Goal: Task Accomplishment & Management: Manage account settings

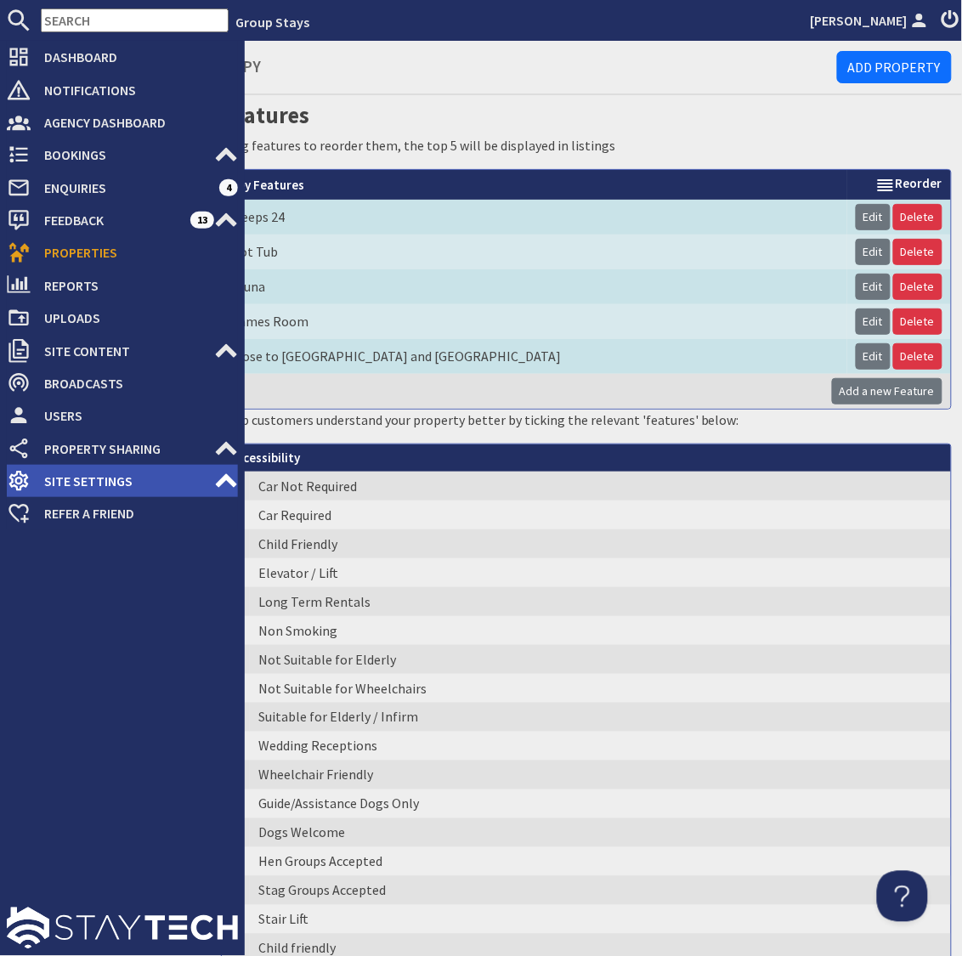
click at [77, 479] on span "Site Settings" at bounding box center [123, 481] width 184 height 27
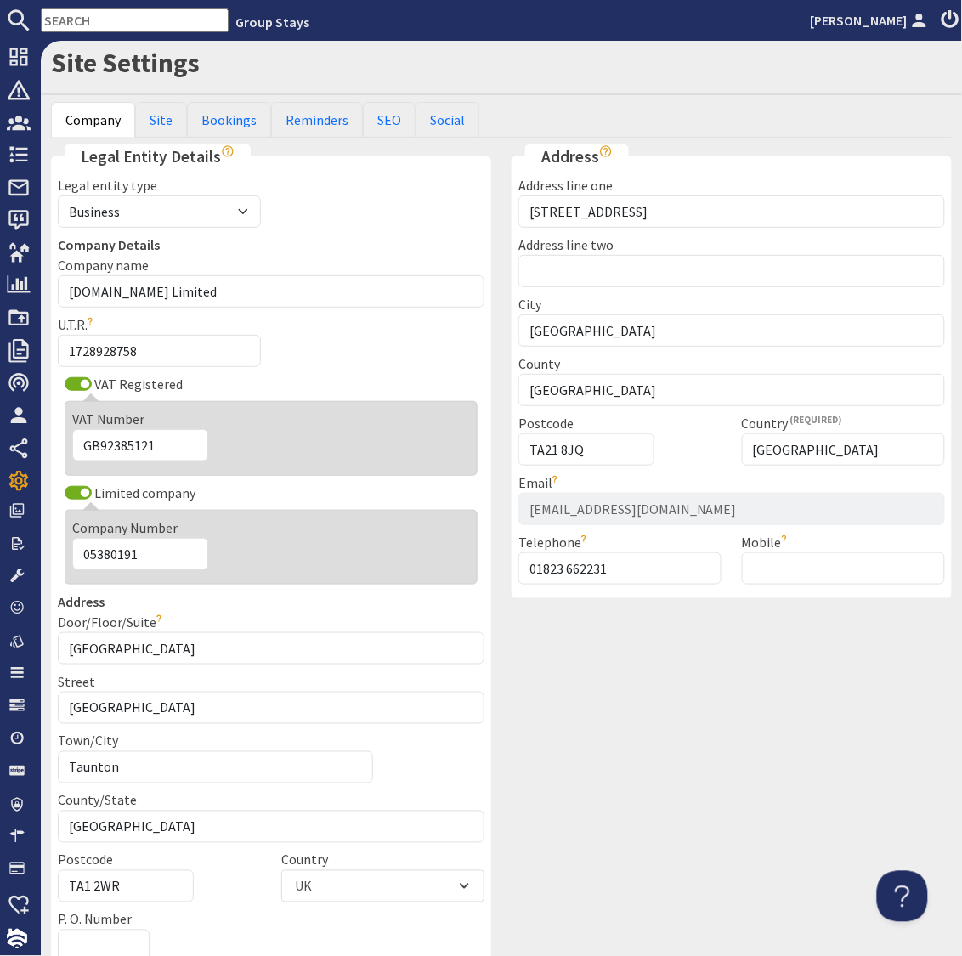
click at [558, 632] on div "Address Address line [GEOGRAPHIC_DATA][STREET_ADDRESS] Address line [GEOGRAPHIC…" at bounding box center [732, 838] width 461 height 1387
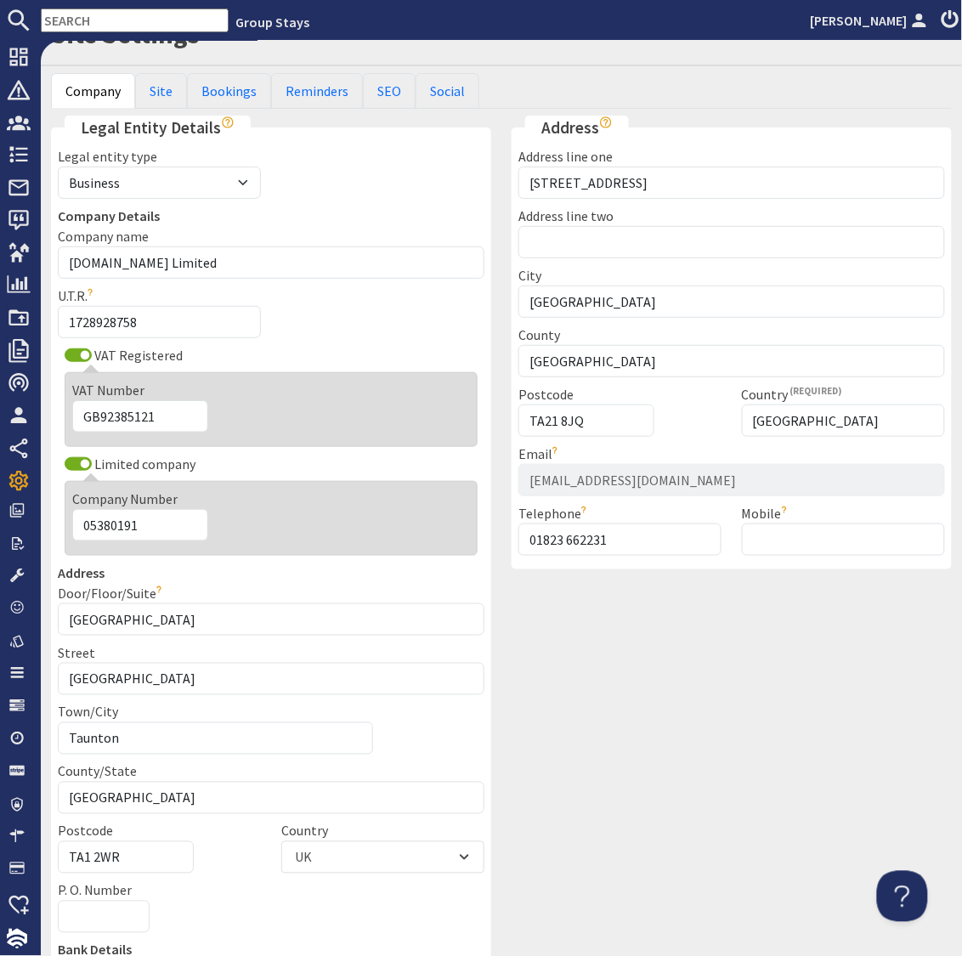
scroll to position [32, 0]
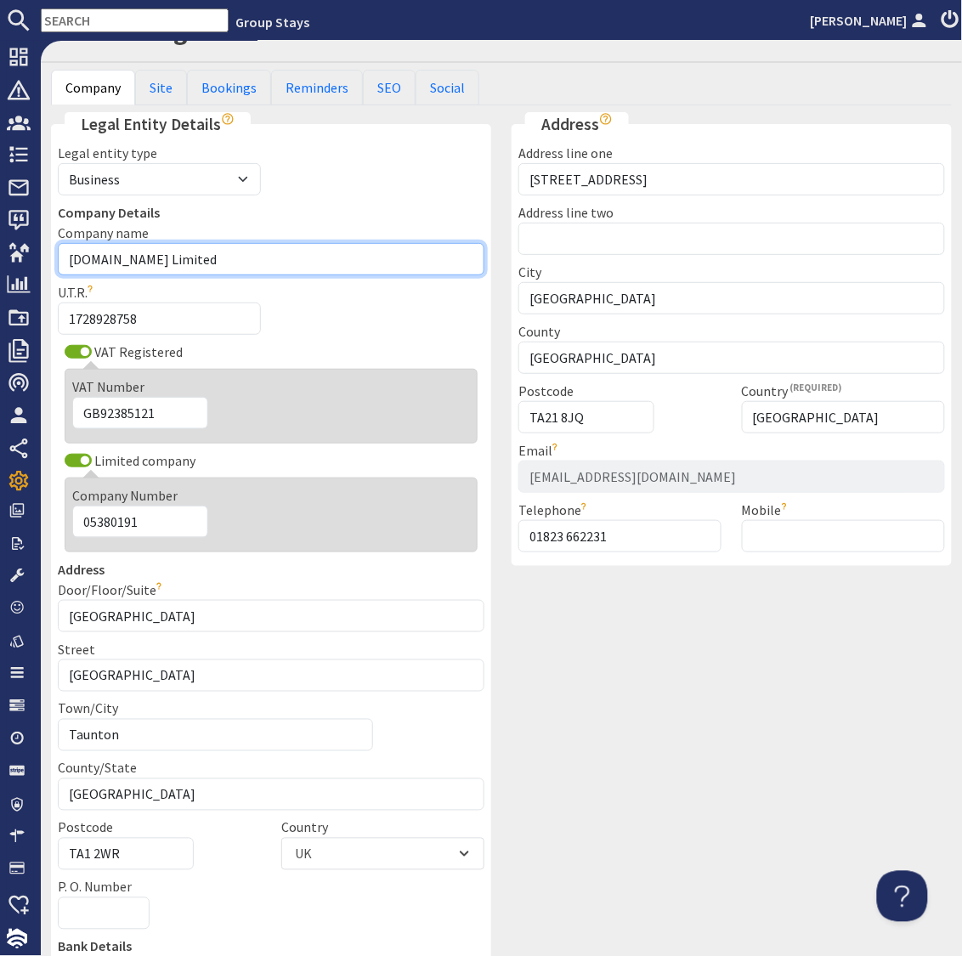
click at [150, 259] on input "[DOMAIN_NAME] Limited" at bounding box center [271, 259] width 427 height 32
type input "Sleeps12 Limited"
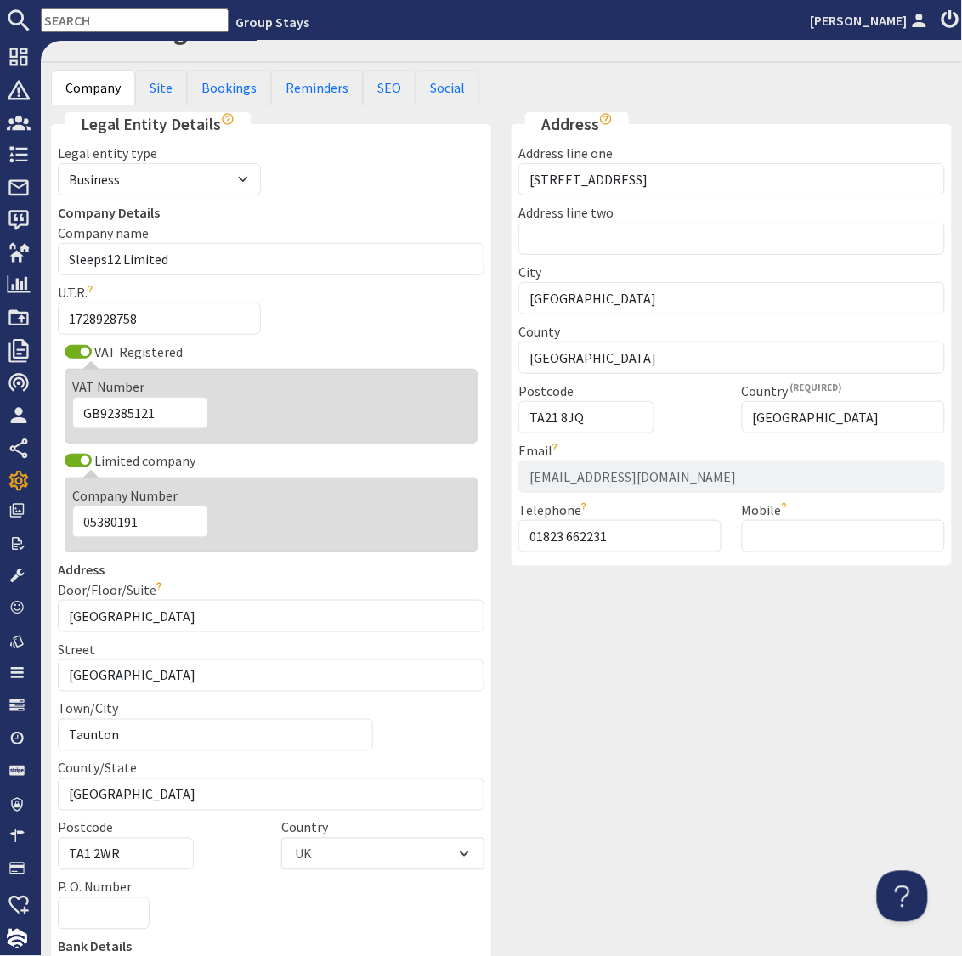
click at [558, 672] on div "Address Address line [GEOGRAPHIC_DATA][STREET_ADDRESS] Address line [GEOGRAPHIC…" at bounding box center [732, 805] width 461 height 1387
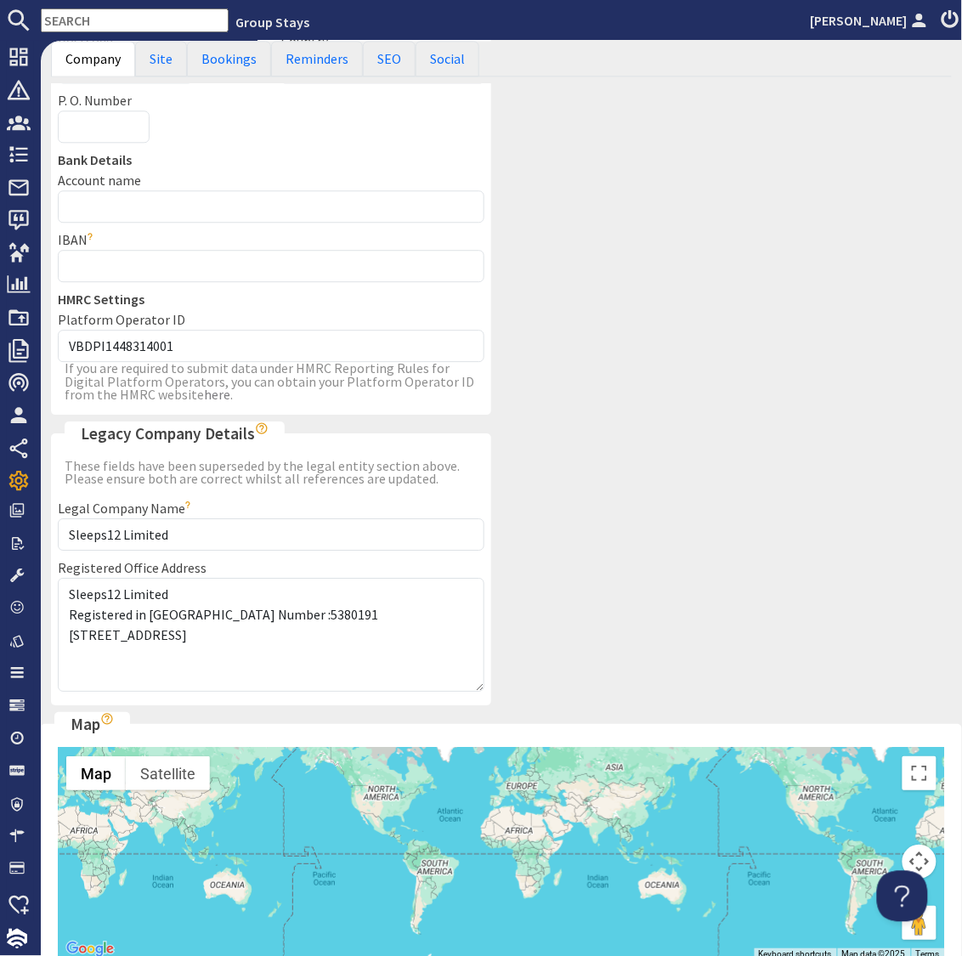
scroll to position [1026, 0]
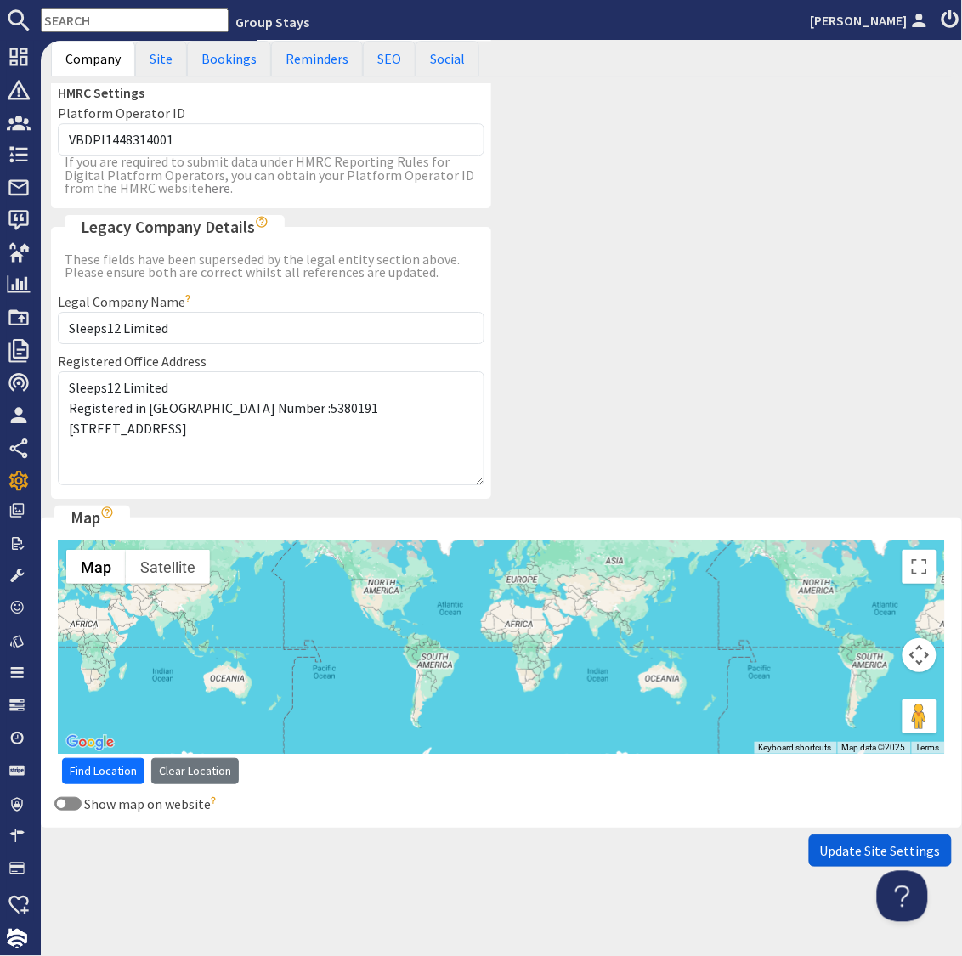
click at [887, 847] on span "Update Site Settings" at bounding box center [880, 850] width 121 height 17
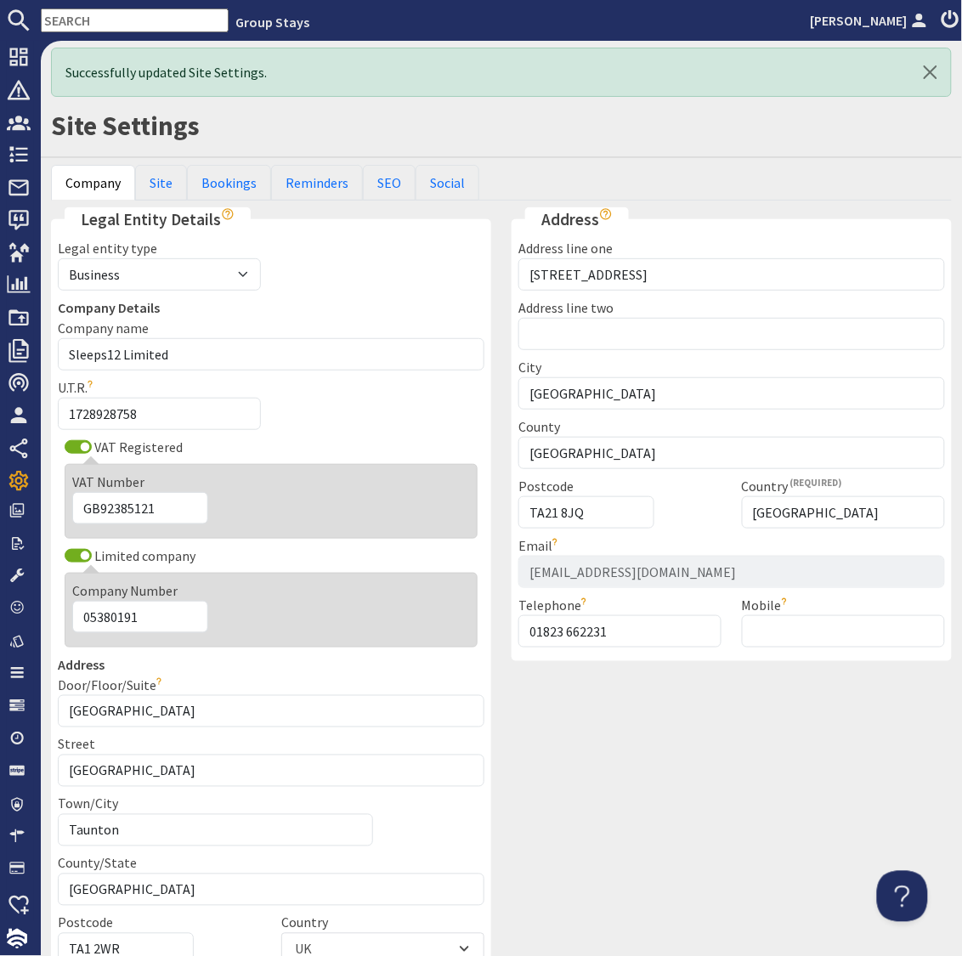
scroll to position [0, 0]
click at [704, 778] on div "Address Address line [GEOGRAPHIC_DATA][STREET_ADDRESS] Address line [GEOGRAPHIC…" at bounding box center [732, 900] width 461 height 1387
click at [164, 177] on link "Site" at bounding box center [161, 183] width 52 height 36
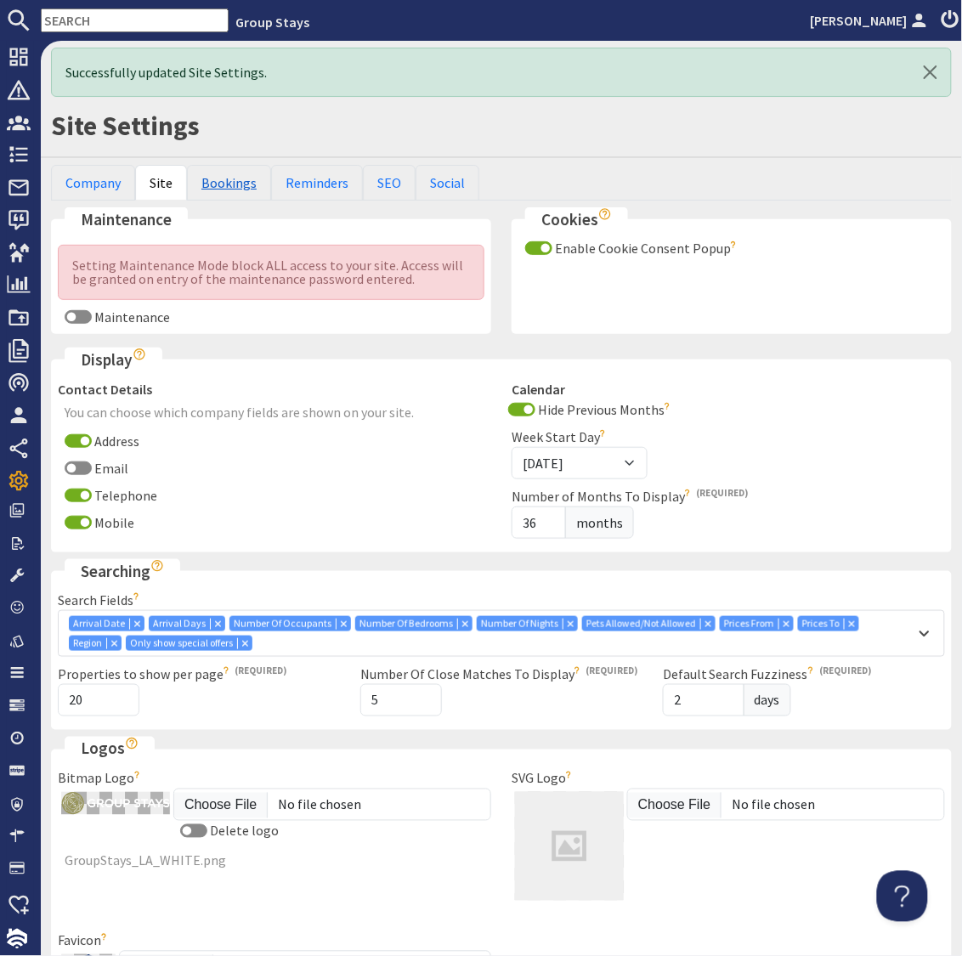
click at [229, 184] on link "Bookings" at bounding box center [229, 183] width 84 height 36
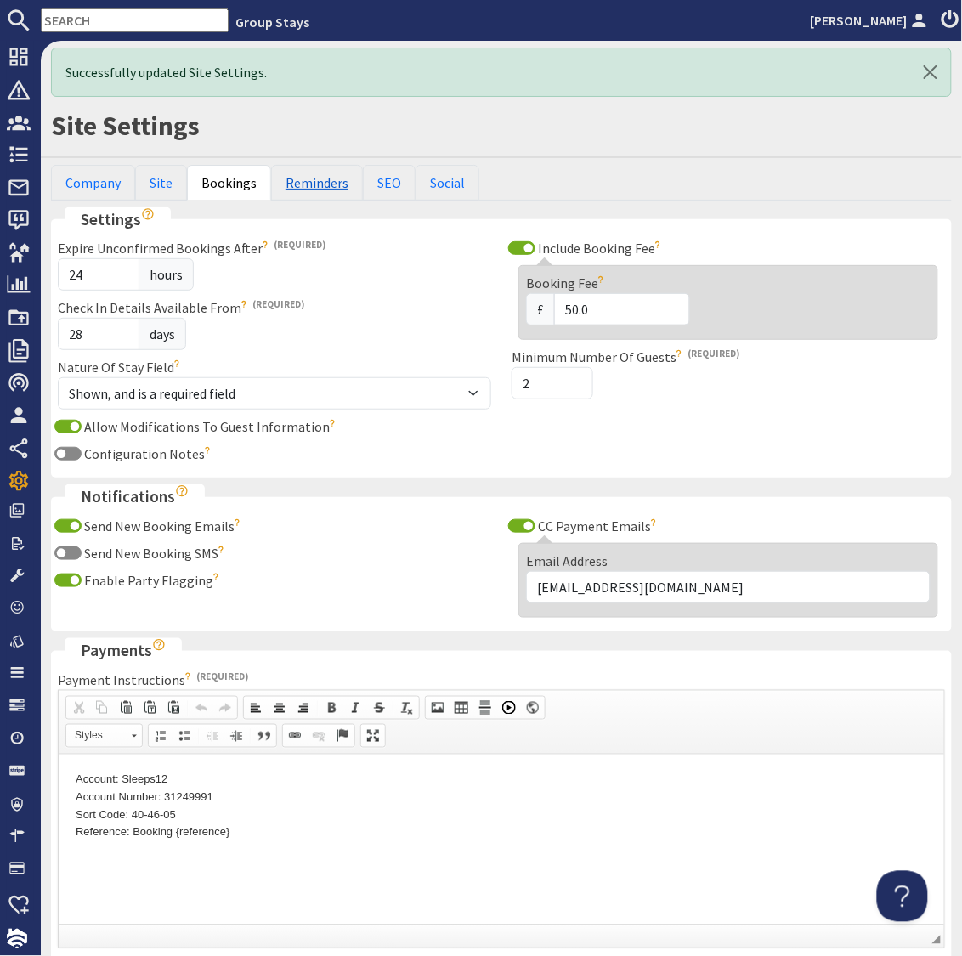
click at [311, 182] on link "Reminders" at bounding box center [317, 183] width 92 height 36
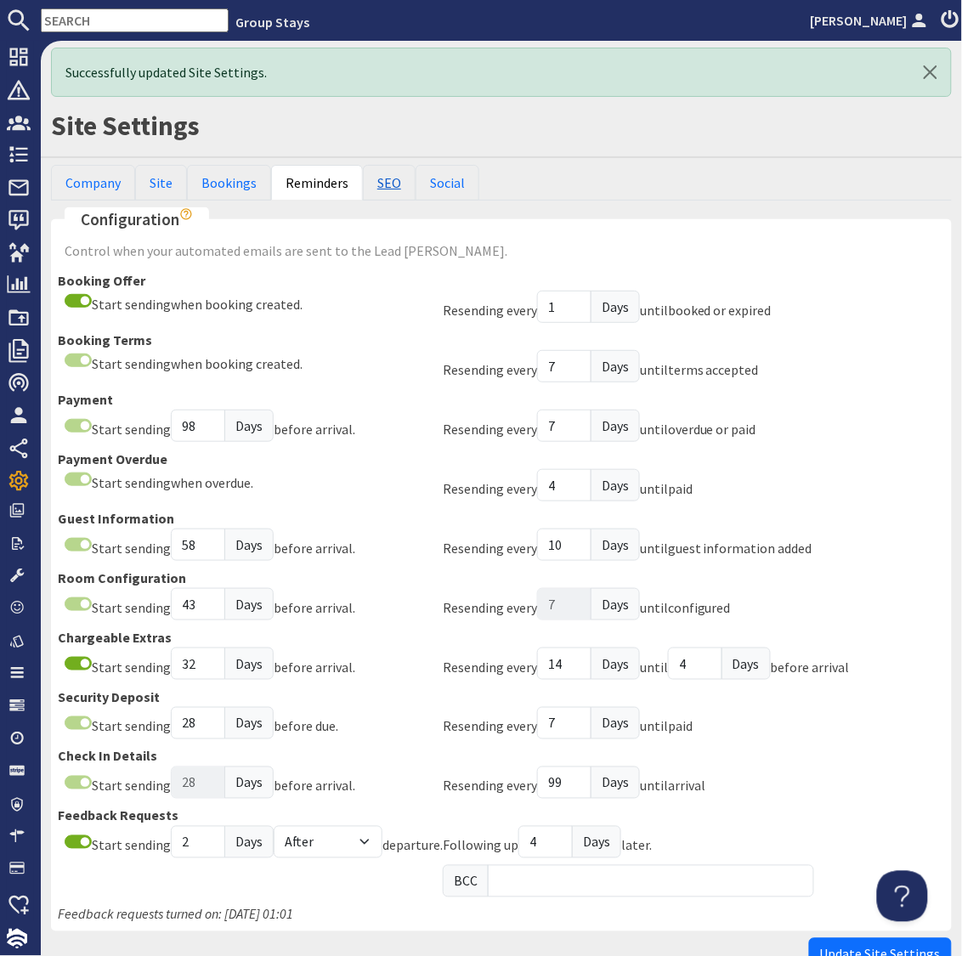
click at [387, 182] on link "SEO" at bounding box center [389, 183] width 53 height 36
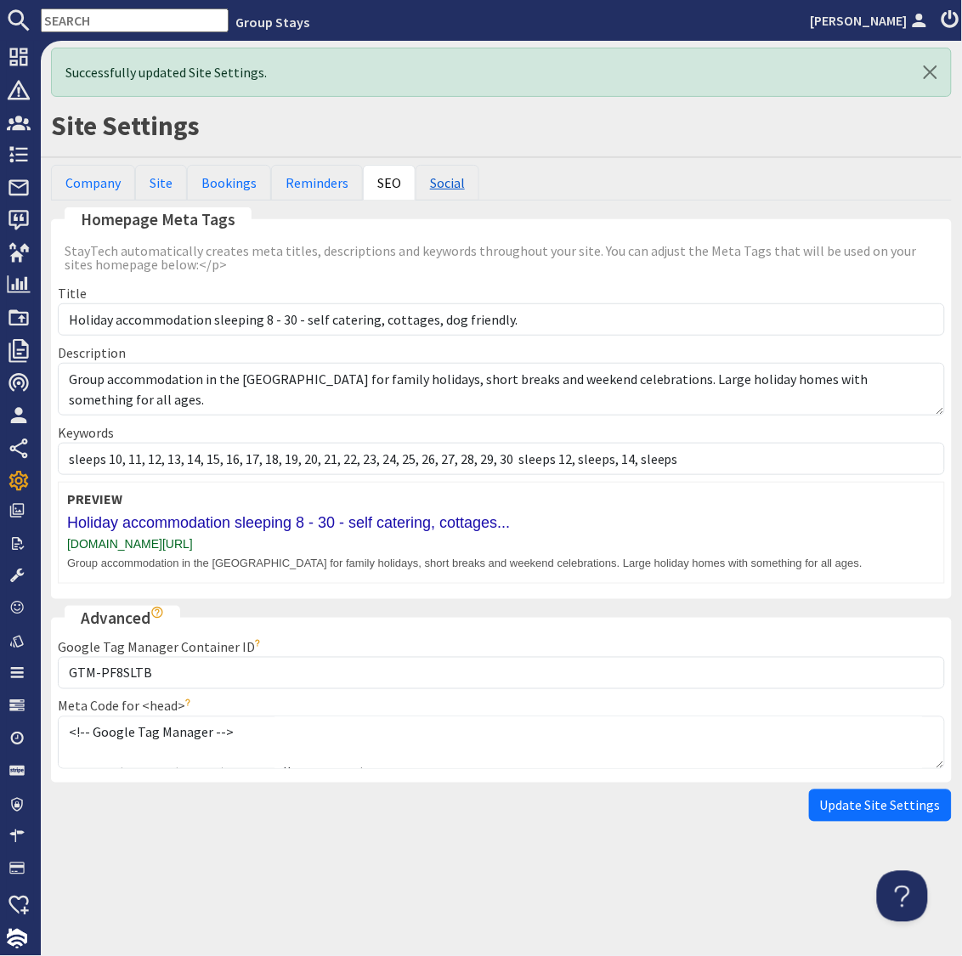
click at [439, 185] on link "Social" at bounding box center [448, 183] width 64 height 36
